Goal: Task Accomplishment & Management: Use online tool/utility

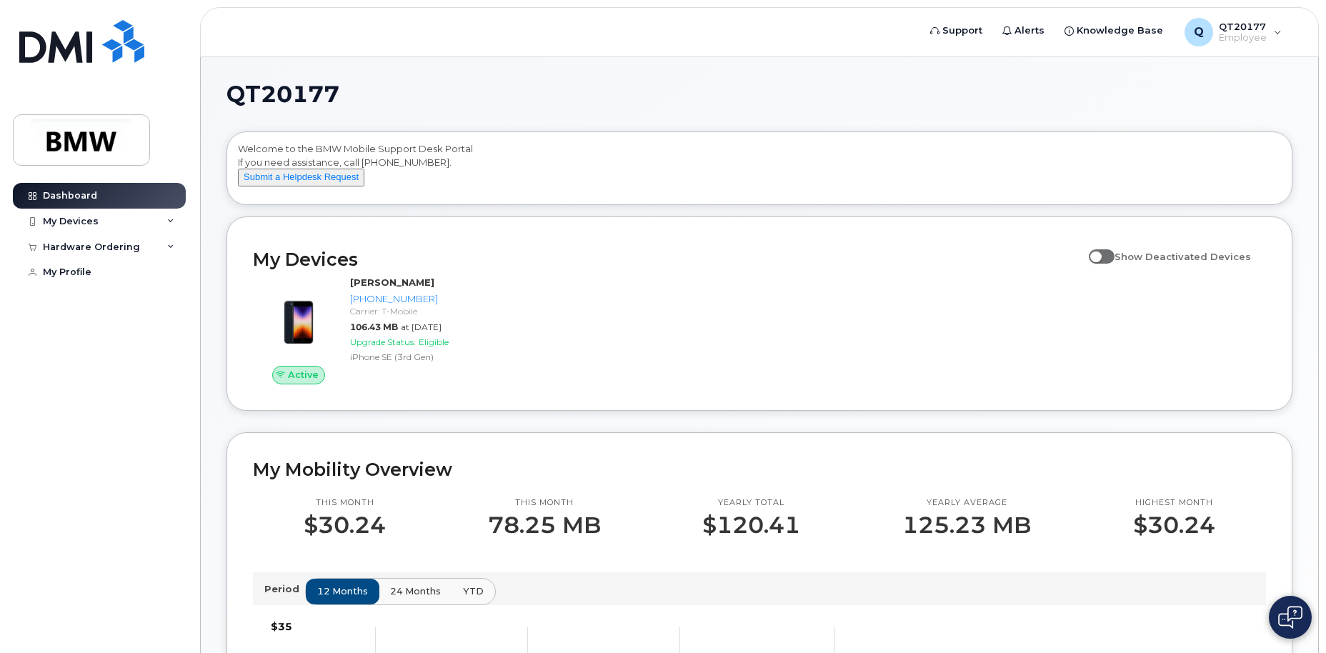
click at [1103, 264] on span at bounding box center [1102, 256] width 26 height 14
click at [1101, 254] on input "Show Deactivated Devices" at bounding box center [1094, 248] width 11 height 11
click at [1115, 264] on span at bounding box center [1102, 256] width 26 height 14
click at [1101, 254] on input "Show Deactivated Devices" at bounding box center [1094, 248] width 11 height 11
checkbox input "false"
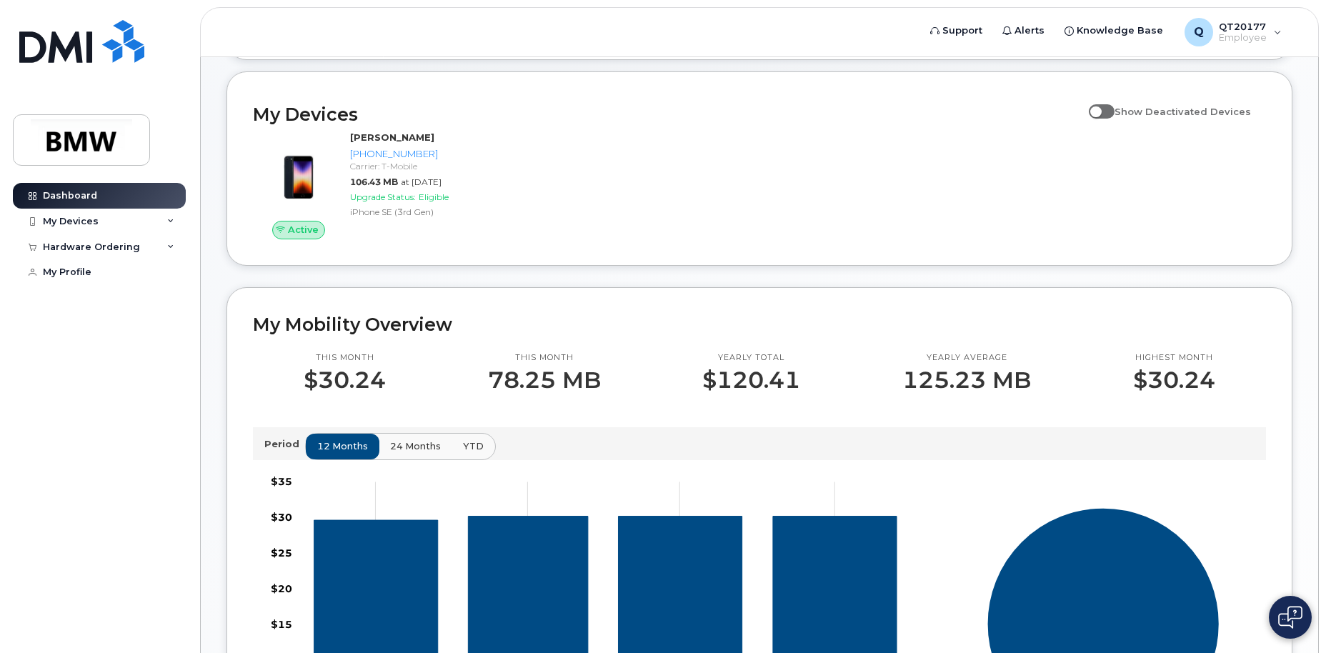
scroll to position [136, 0]
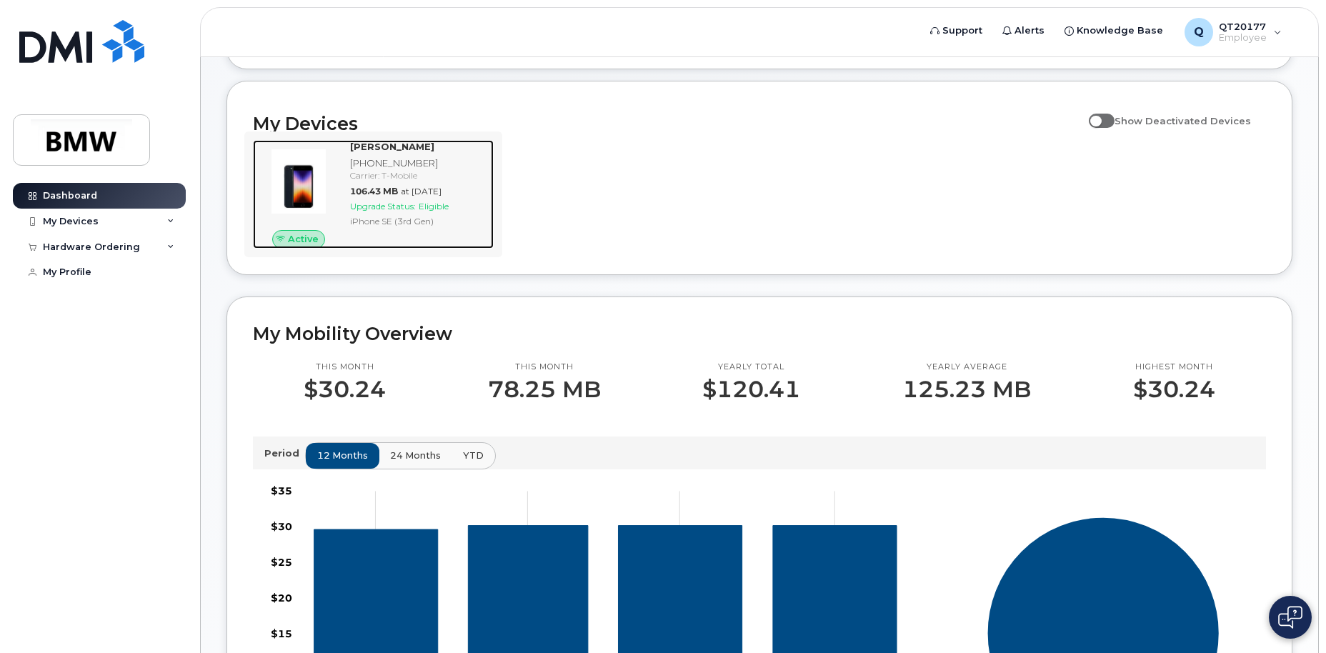
click at [291, 246] on span "Active" at bounding box center [303, 239] width 31 height 14
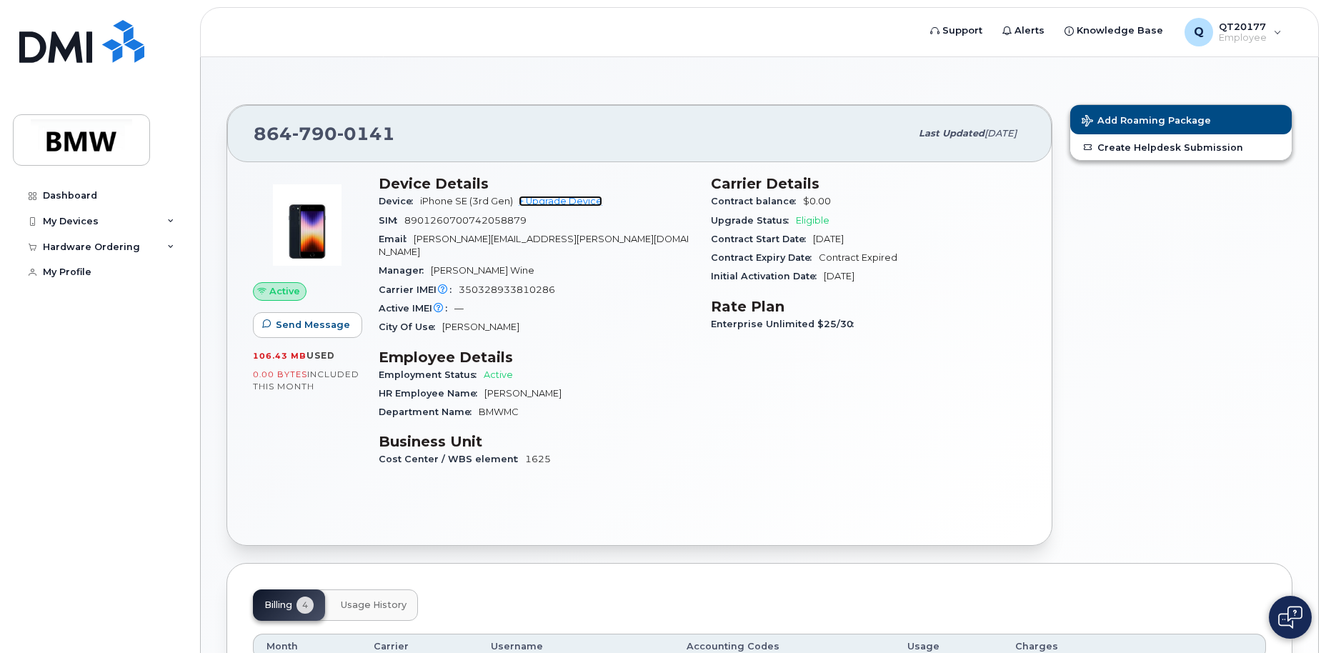
click at [575, 201] on link "+ Upgrade Device" at bounding box center [561, 201] width 84 height 11
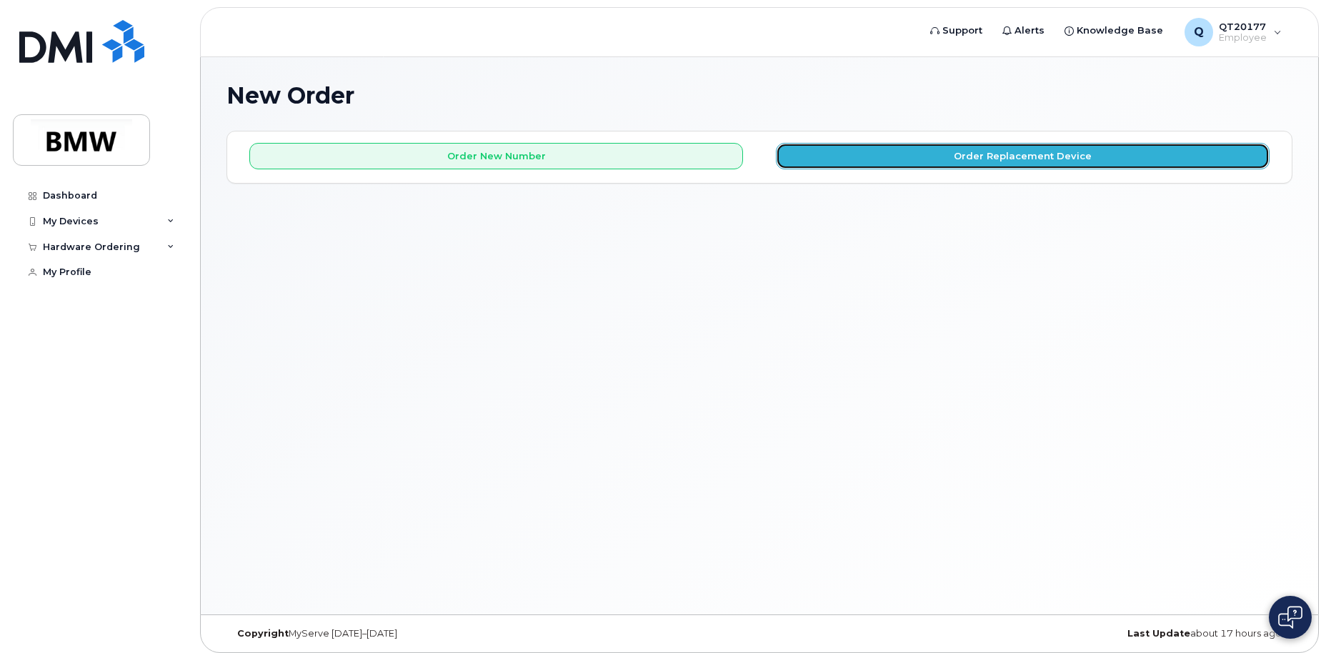
click at [1018, 156] on button "Order Replacement Device" at bounding box center [1023, 156] width 494 height 26
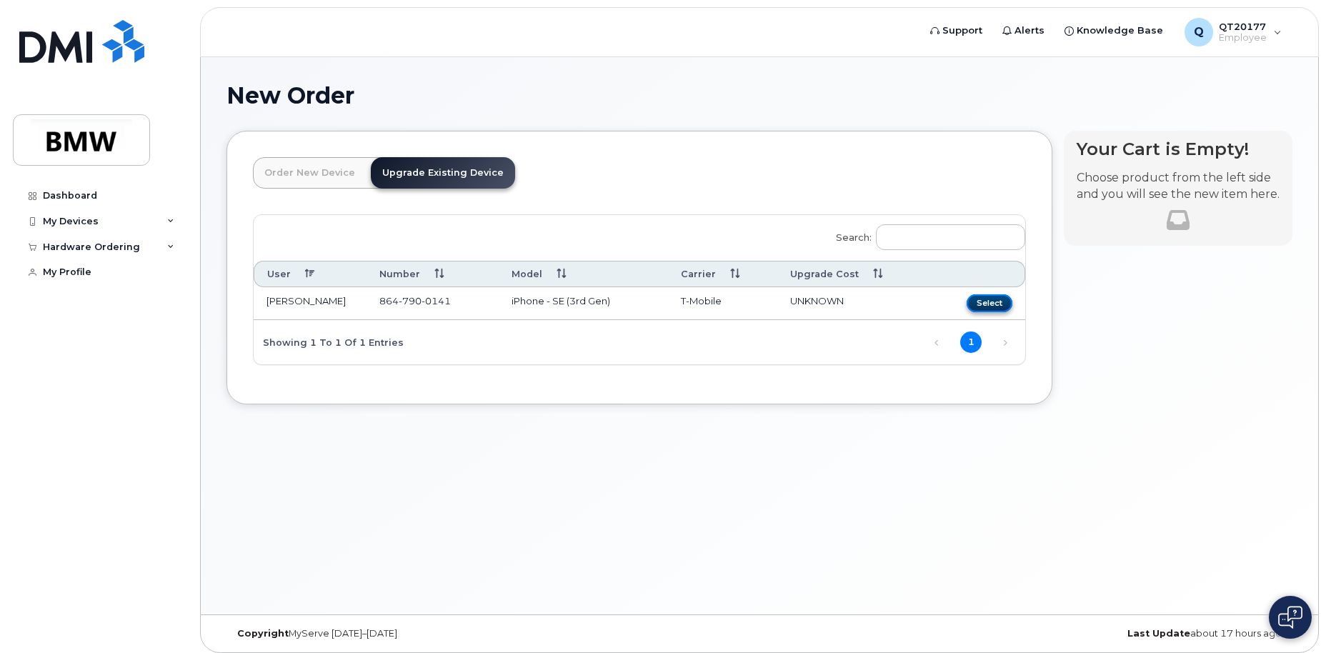
click at [993, 300] on button "Select" at bounding box center [990, 303] width 46 height 18
